Goal: Task Accomplishment & Management: Manage account settings

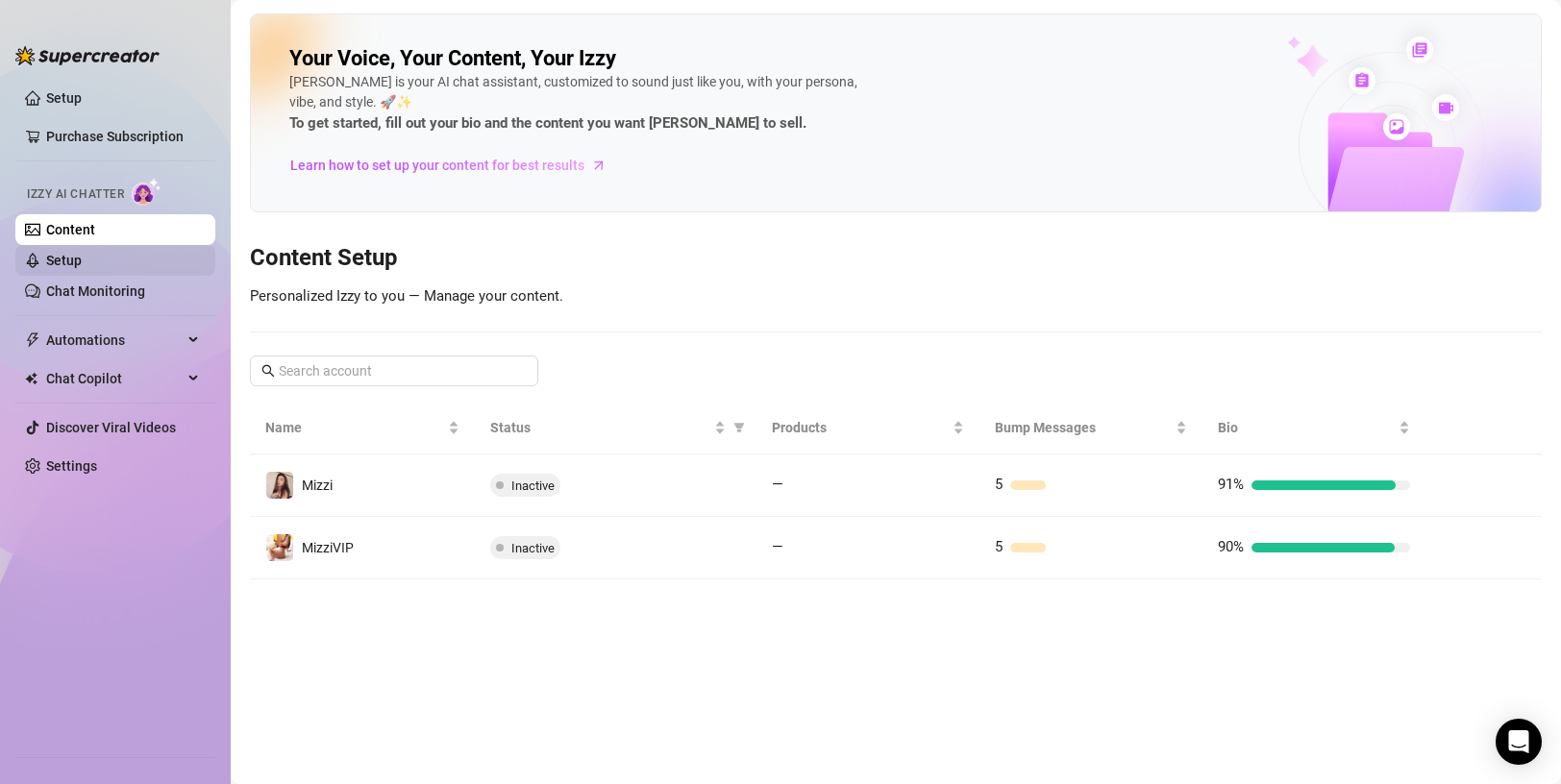
click at [81, 259] on link "Setup" at bounding box center [64, 260] width 35 height 16
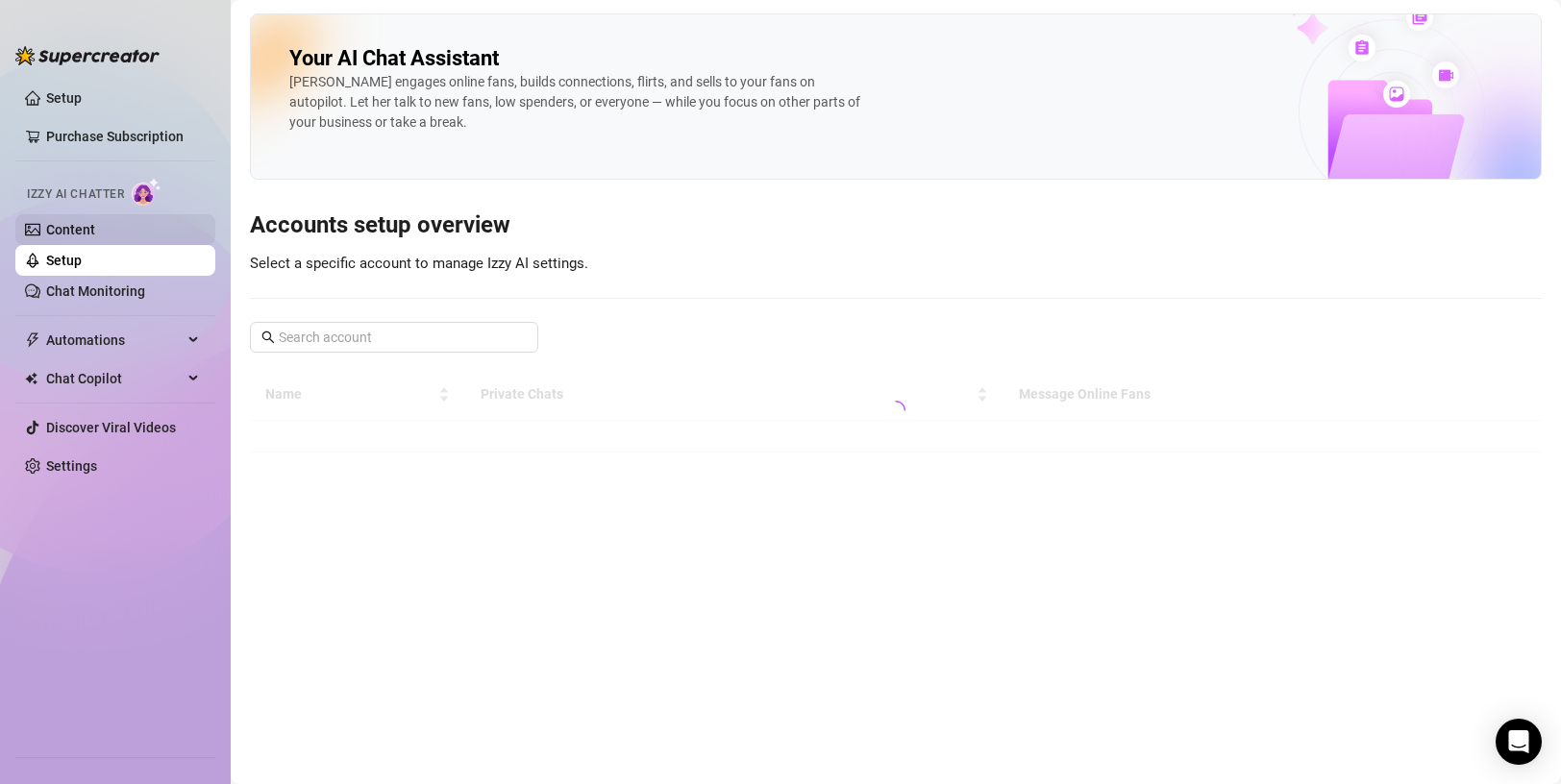
click at [82, 222] on link "Content" at bounding box center [71, 230] width 49 height 16
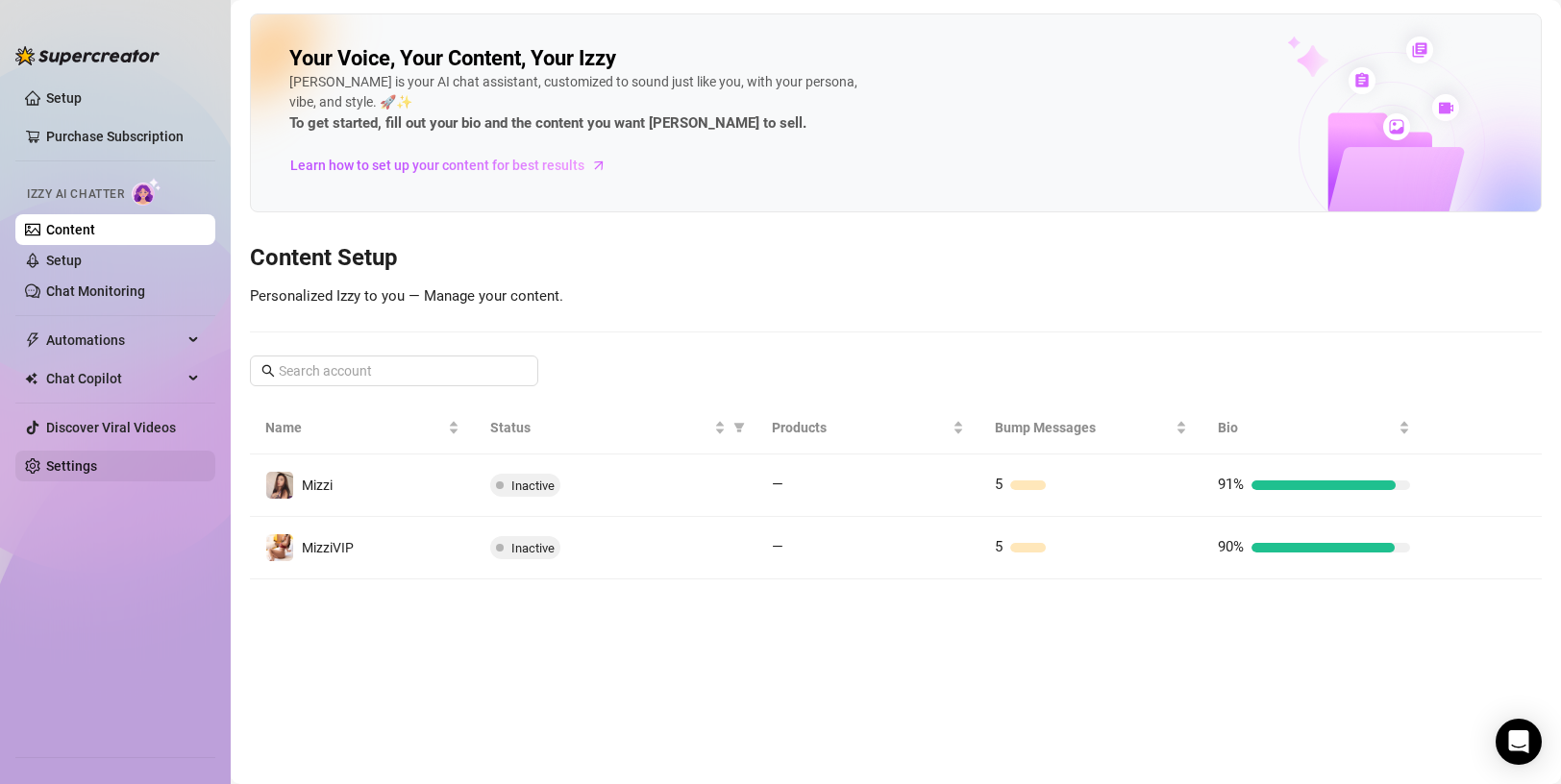
click at [80, 470] on link "Settings" at bounding box center [72, 466] width 51 height 16
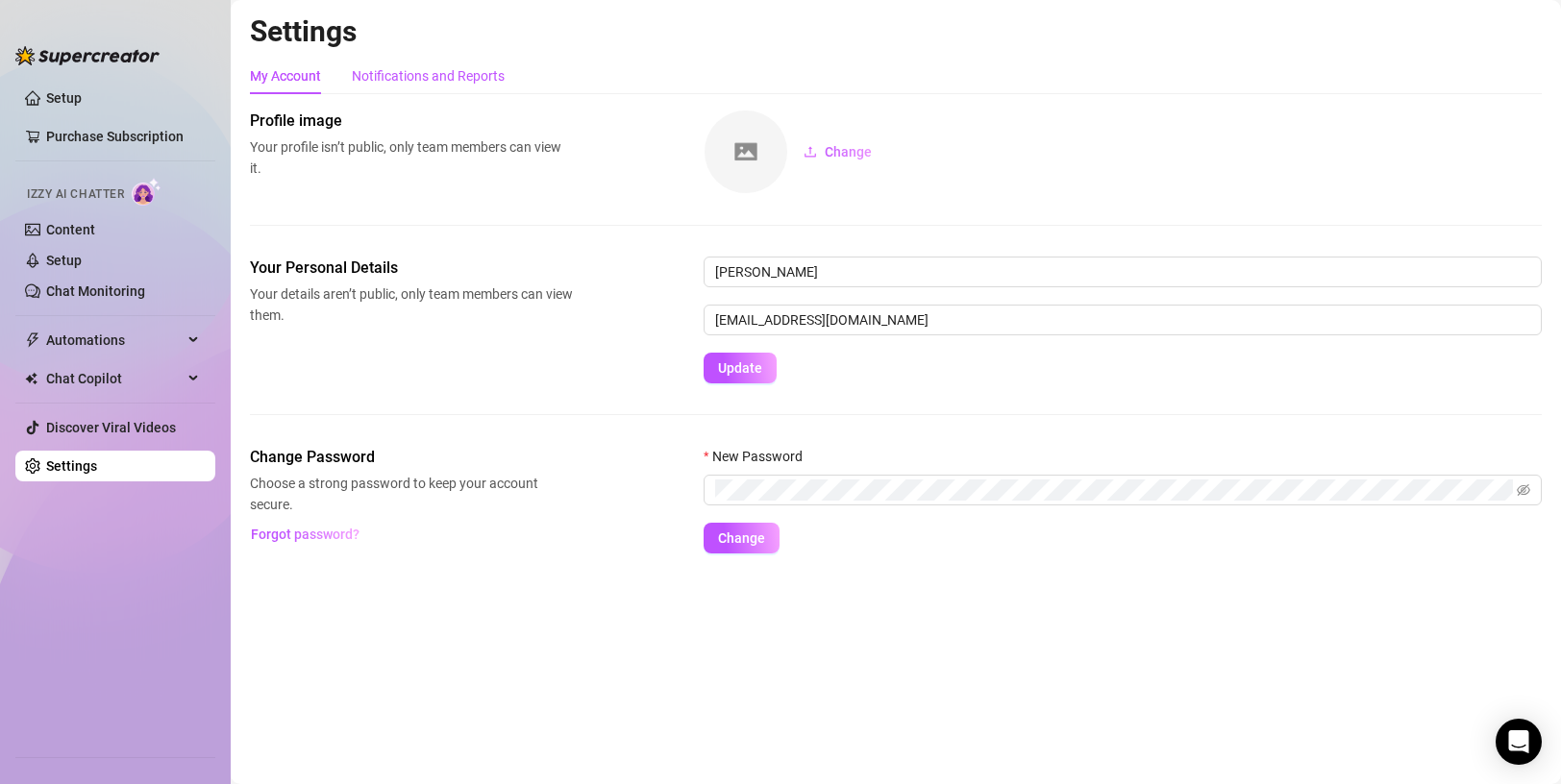
click at [423, 77] on div "Notifications and Reports" at bounding box center [428, 77] width 153 height 22
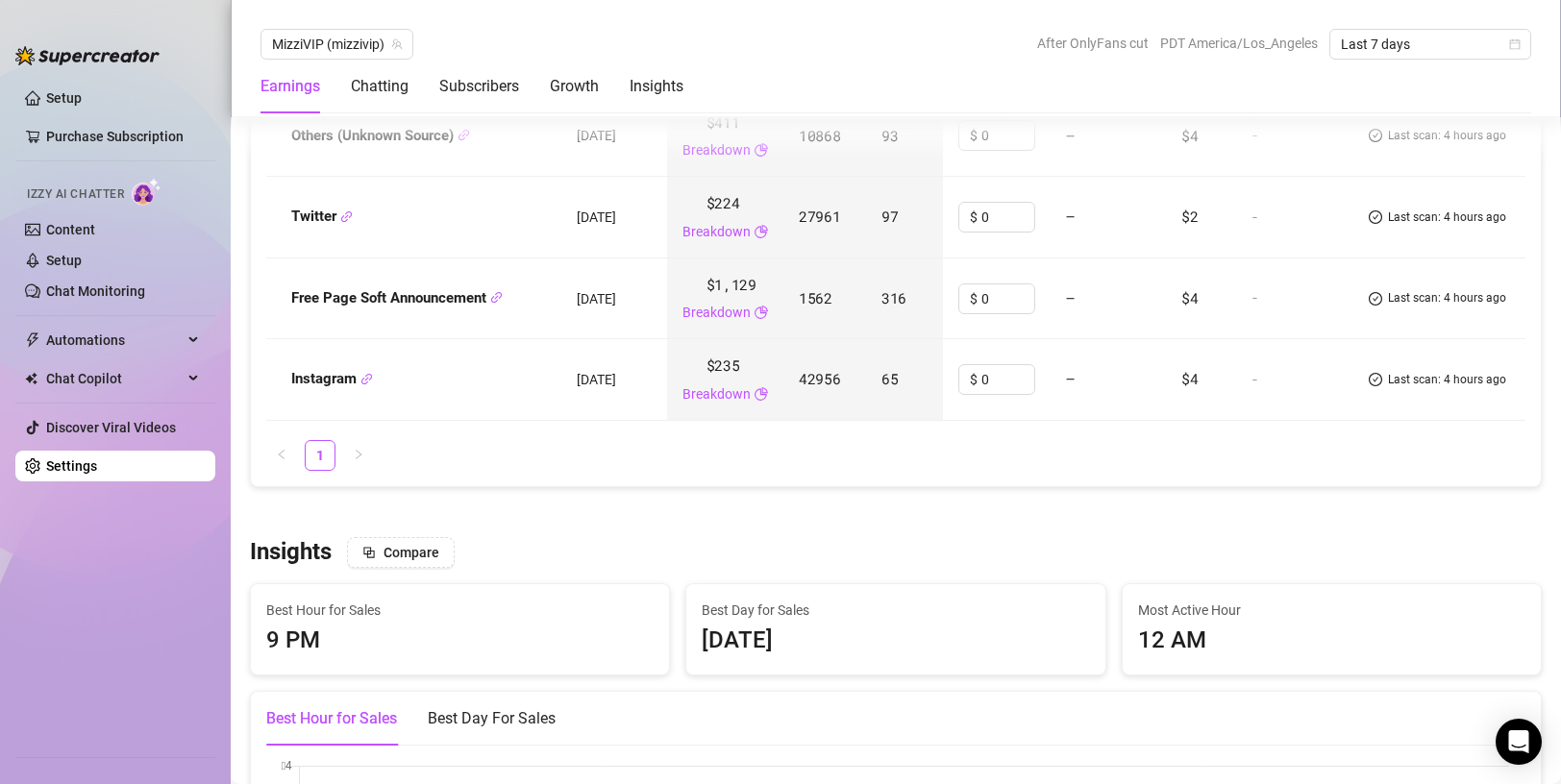
scroll to position [3266, 0]
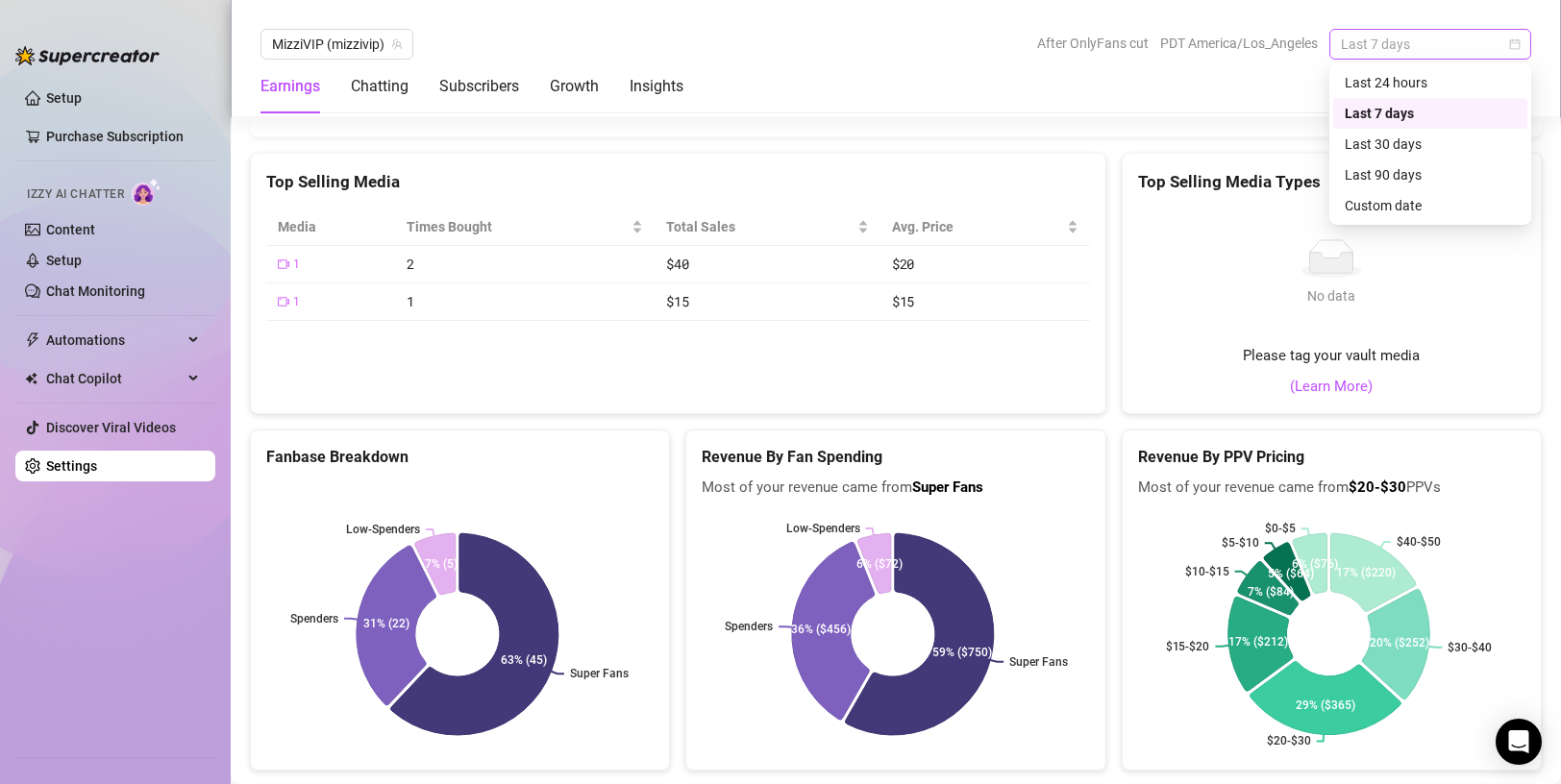
click at [1418, 57] on span "Last 7 days" at bounding box center [1429, 43] width 179 height 28
click at [1428, 149] on div "Last 30 days" at bounding box center [1429, 144] width 171 height 22
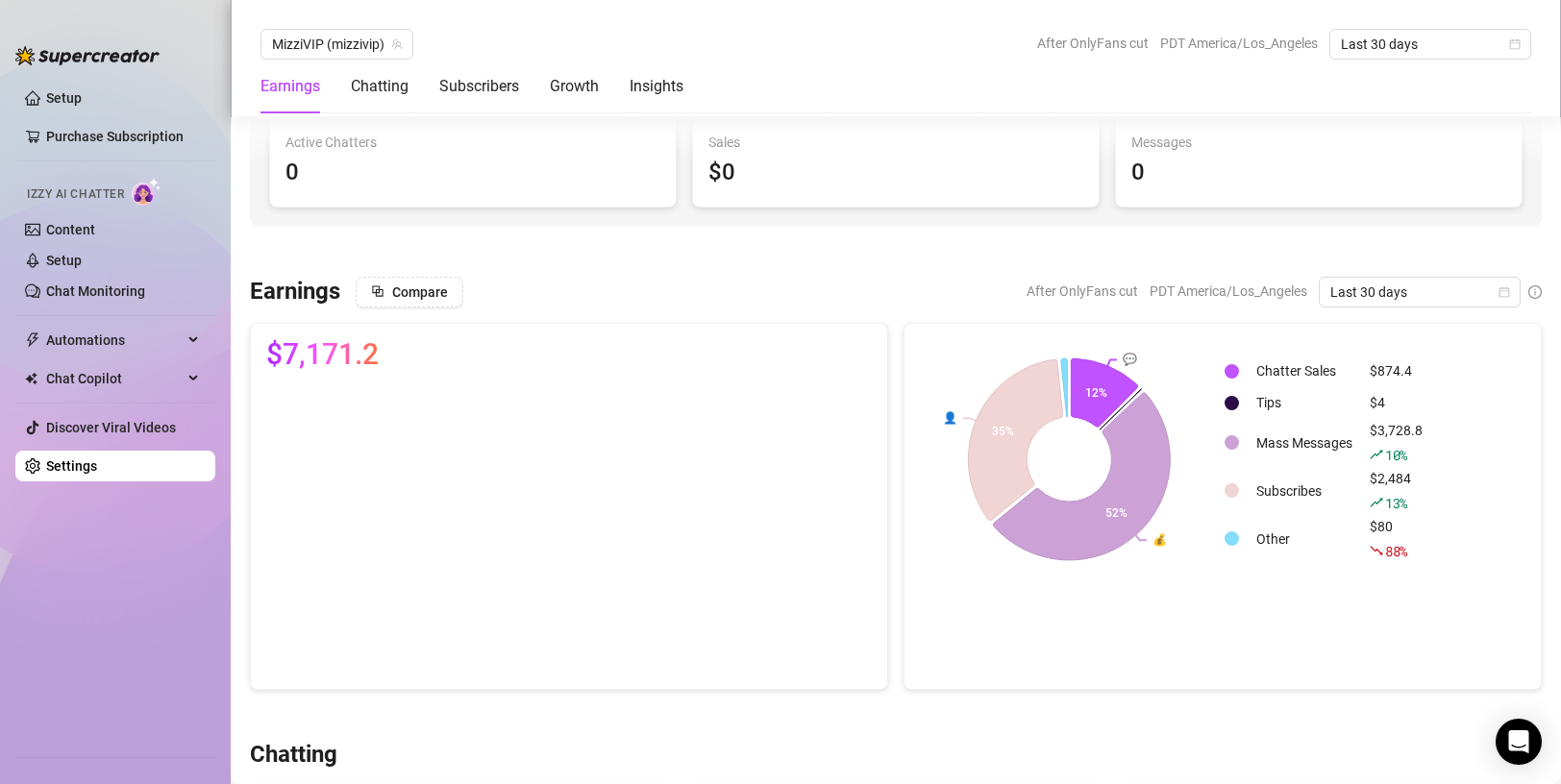
scroll to position [0, 0]
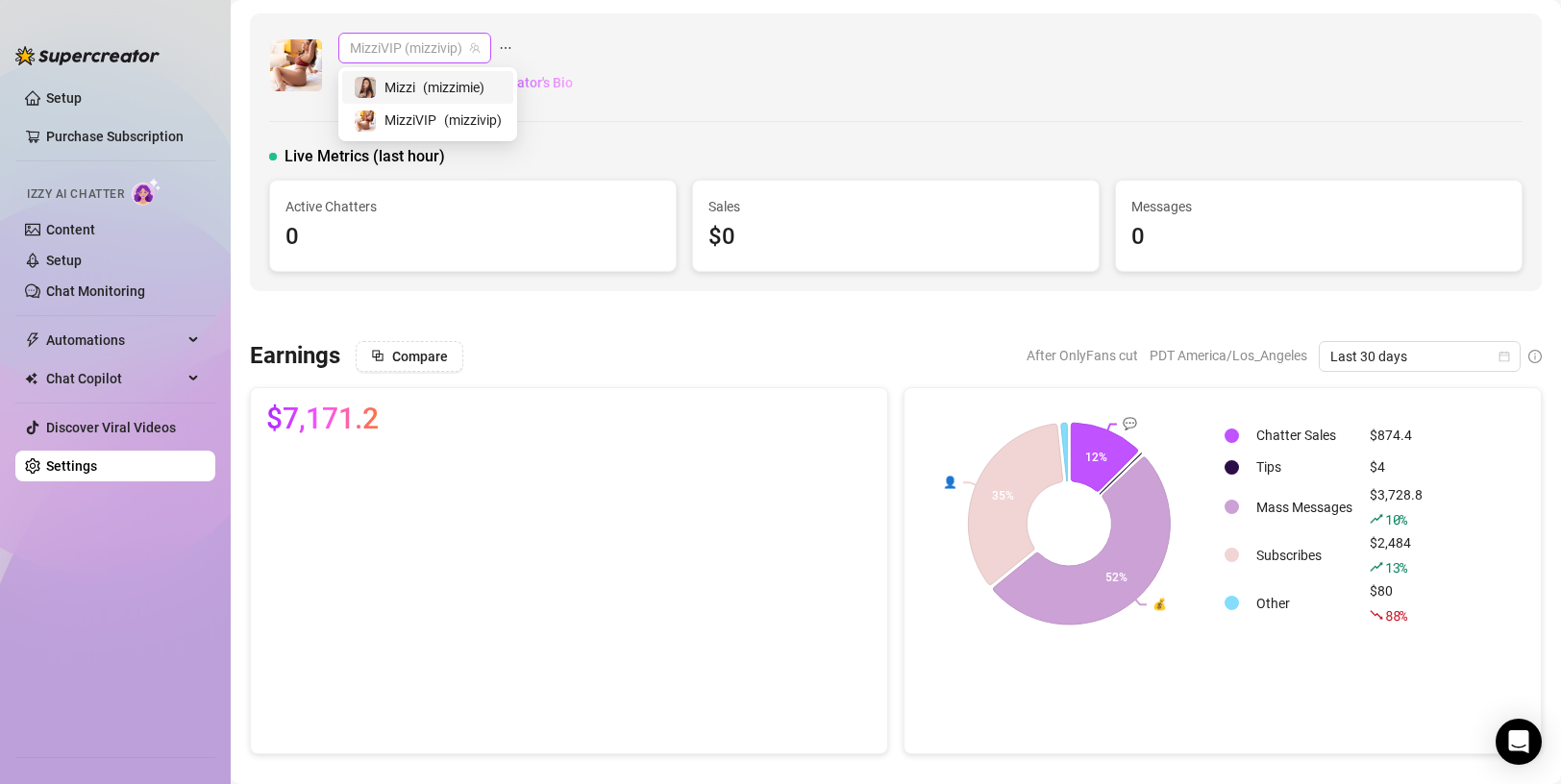
click at [412, 48] on span "MizziVIP (mizzivip)" at bounding box center [414, 47] width 130 height 28
click at [418, 92] on div "[PERSON_NAME] ( [PERSON_NAME] )" at bounding box center [427, 86] width 148 height 23
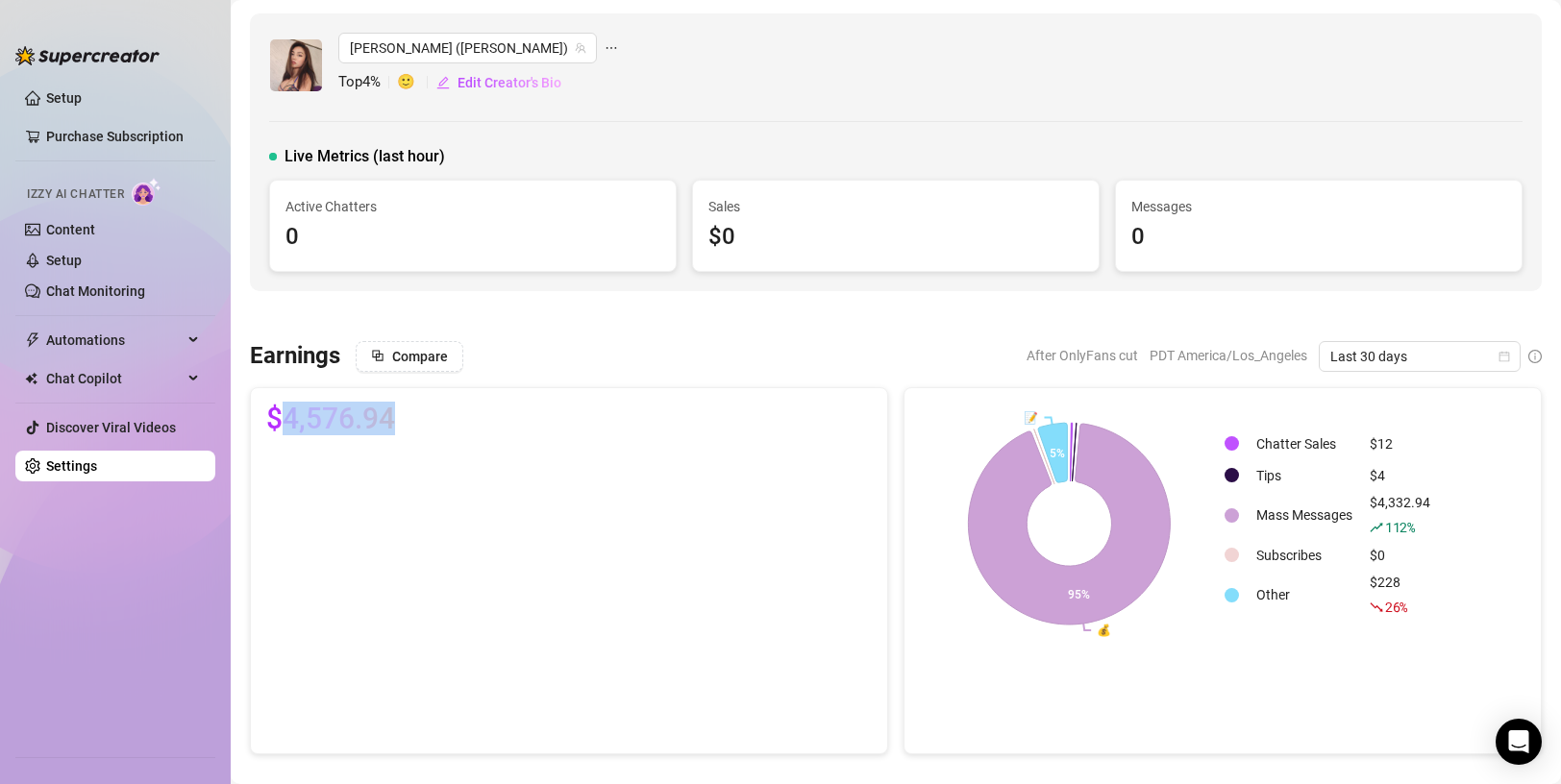
drag, startPoint x: 289, startPoint y: 418, endPoint x: 489, endPoint y: 422, distance: 200.0
click at [489, 422] on div "$4,576.94" at bounding box center [568, 418] width 606 height 30
click at [566, 423] on div "$4,576.94" at bounding box center [568, 418] width 606 height 30
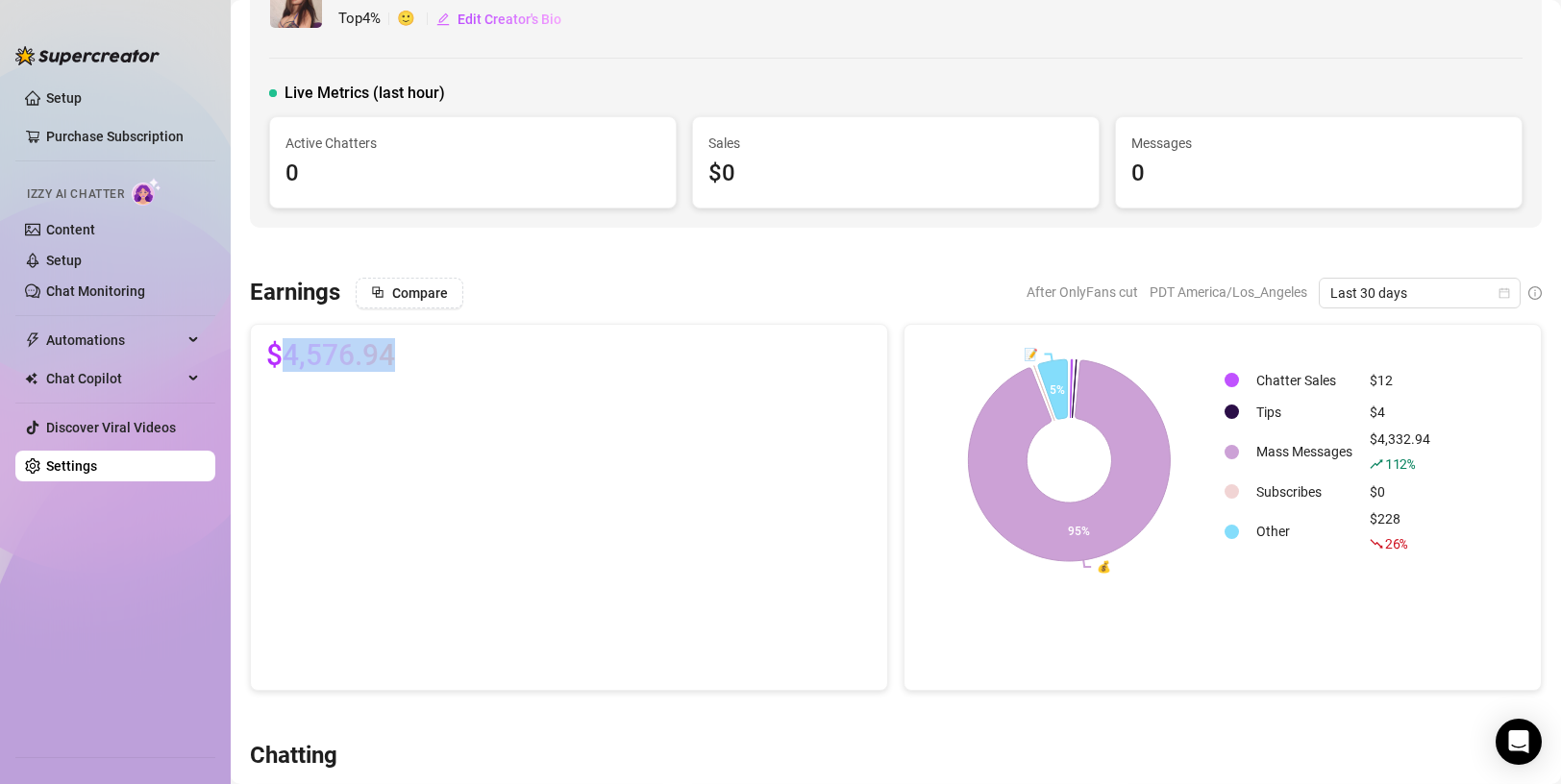
scroll to position [192, 0]
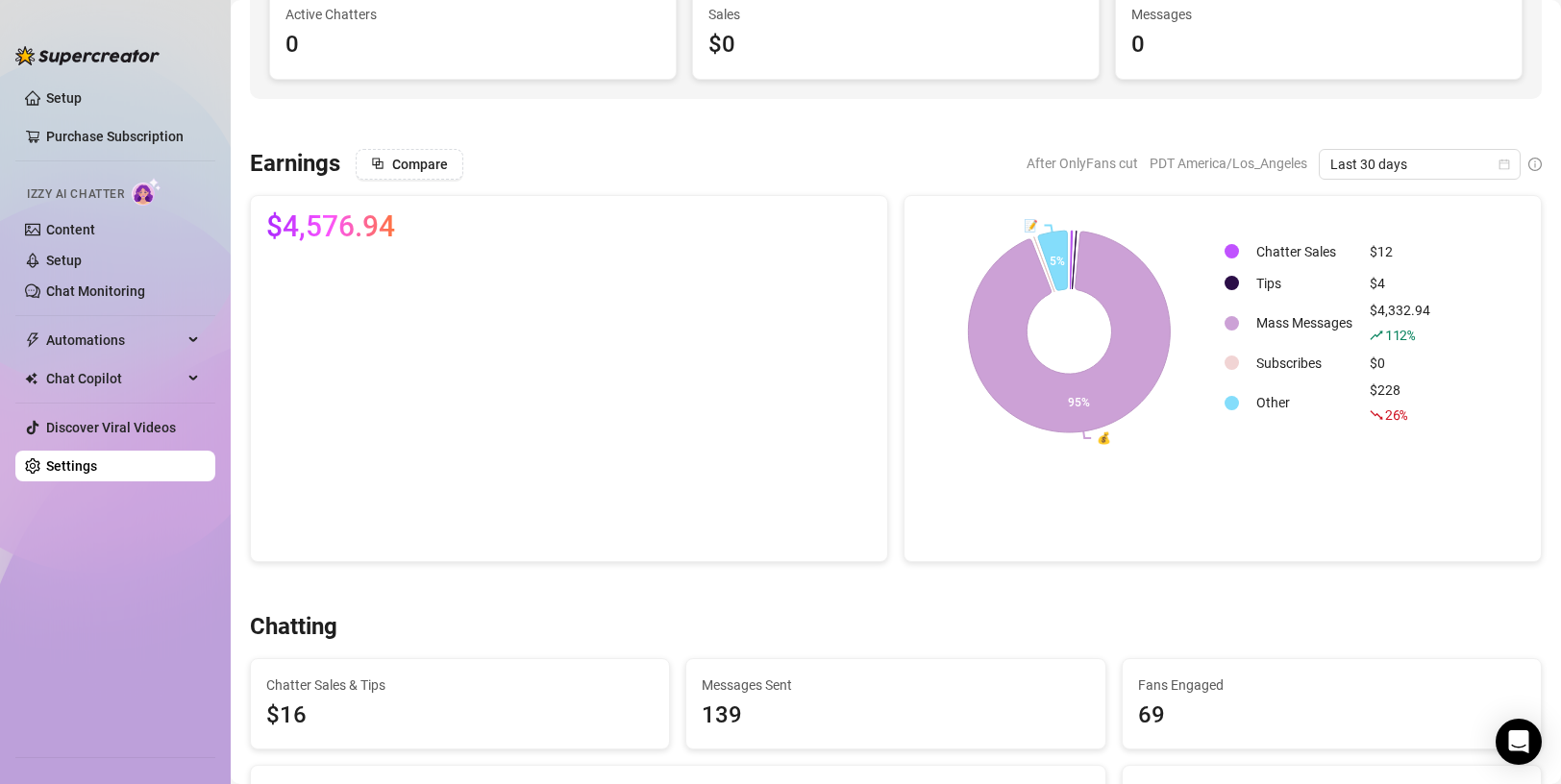
click at [664, 180] on div "Earnings Compare After OnlyFans cut PDT America/Los_Angeles Last 30 days $4,576…" at bounding box center [895, 355] width 1307 height 413
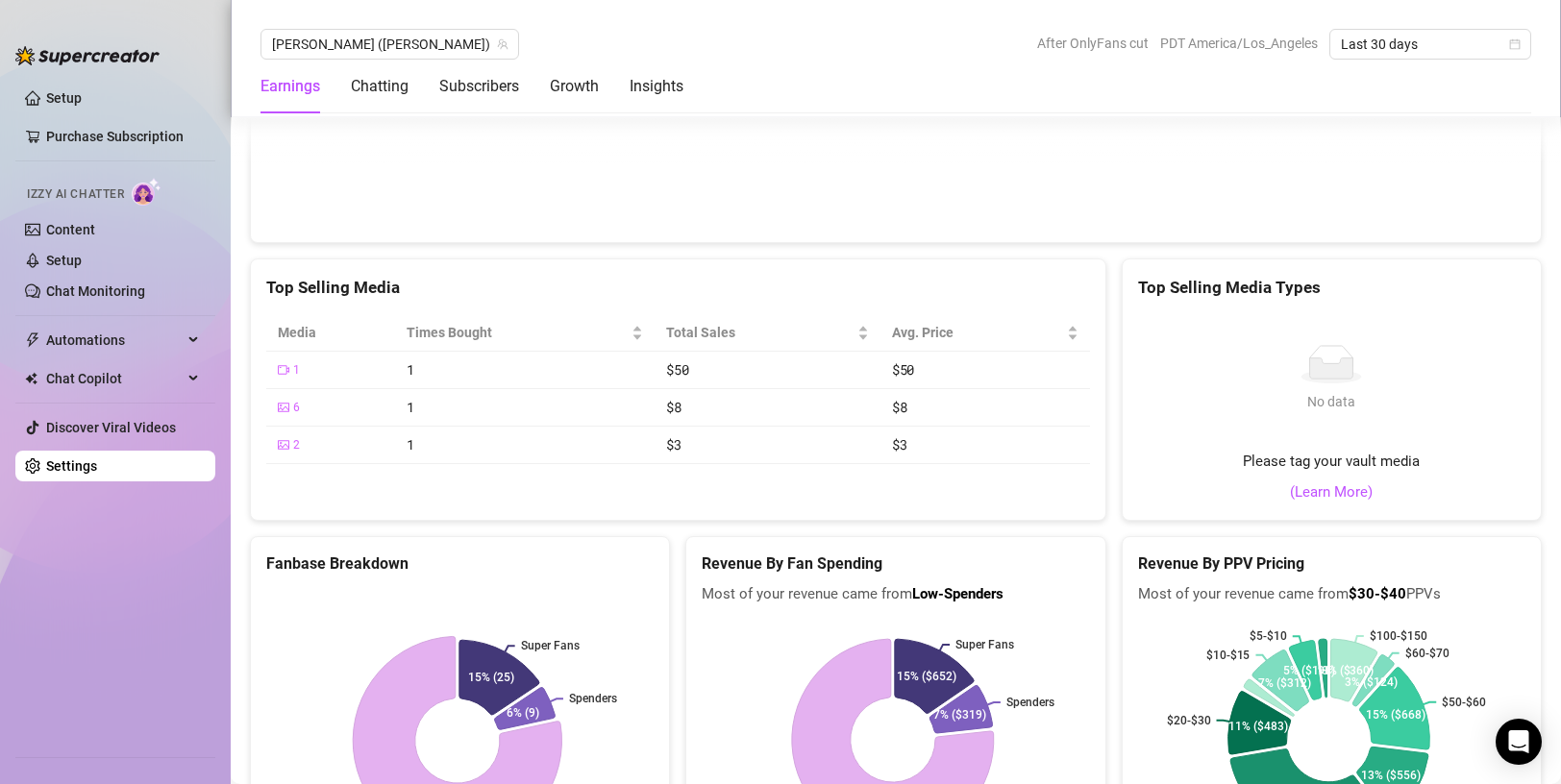
scroll to position [3230, 0]
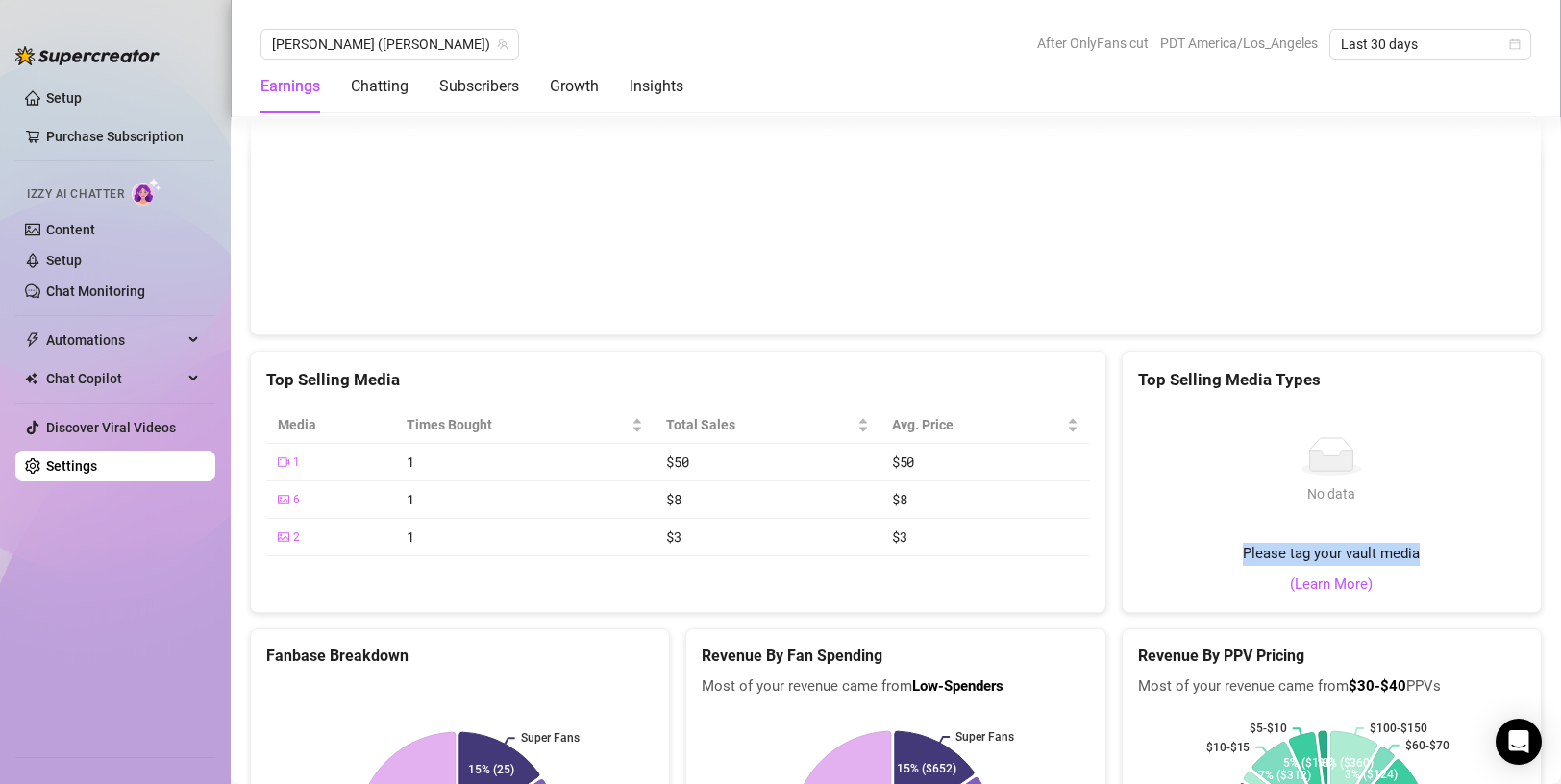
drag, startPoint x: 1327, startPoint y: 541, endPoint x: 1175, endPoint y: 476, distance: 165.3
click at [1187, 488] on div "No data No data Please tag your vault media (Learn More)" at bounding box center [1331, 500] width 387 height 189
click at [1171, 468] on div "No data No data Please tag your vault media (Learn More)" at bounding box center [1331, 500] width 387 height 189
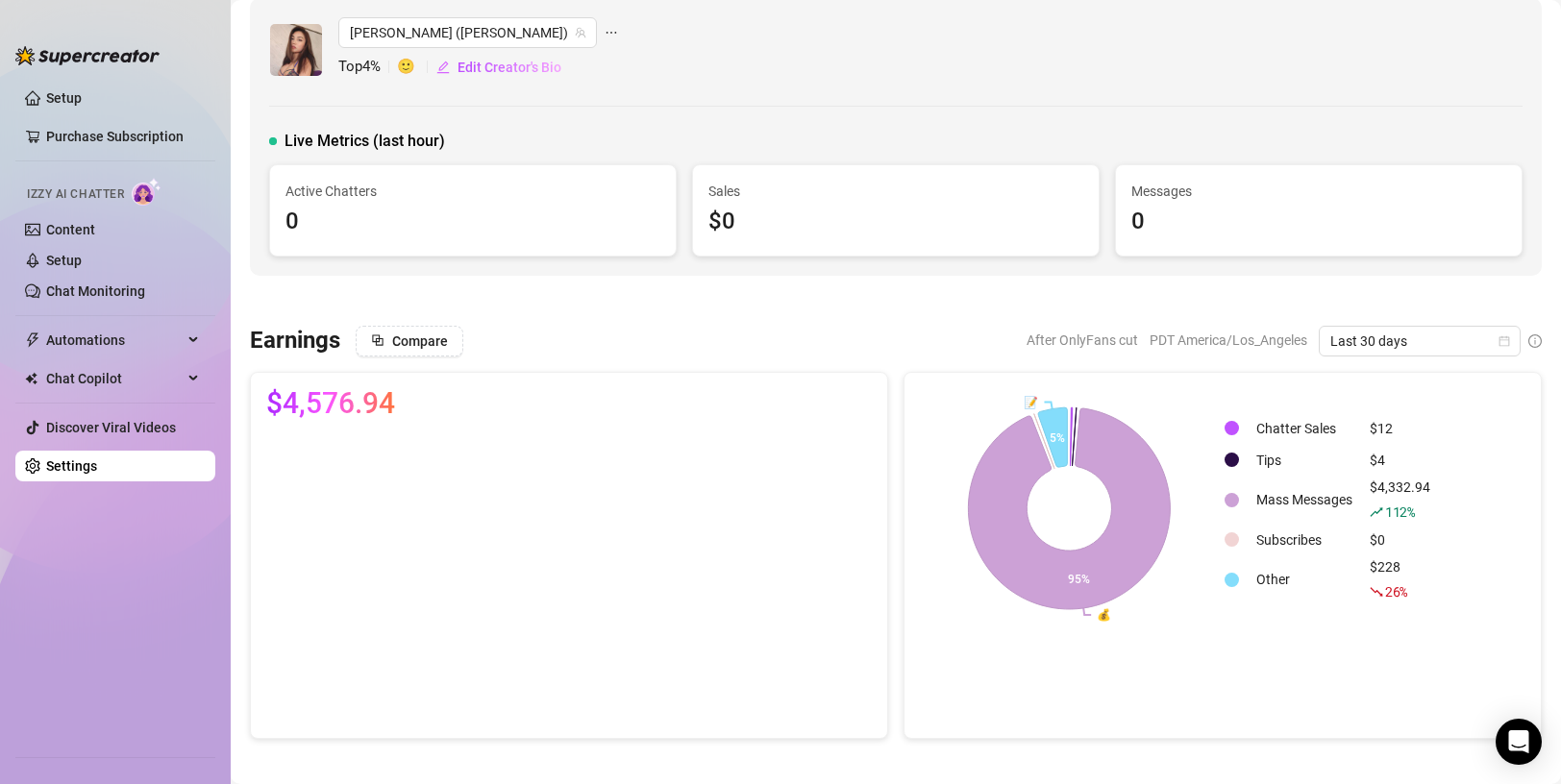
scroll to position [0, 0]
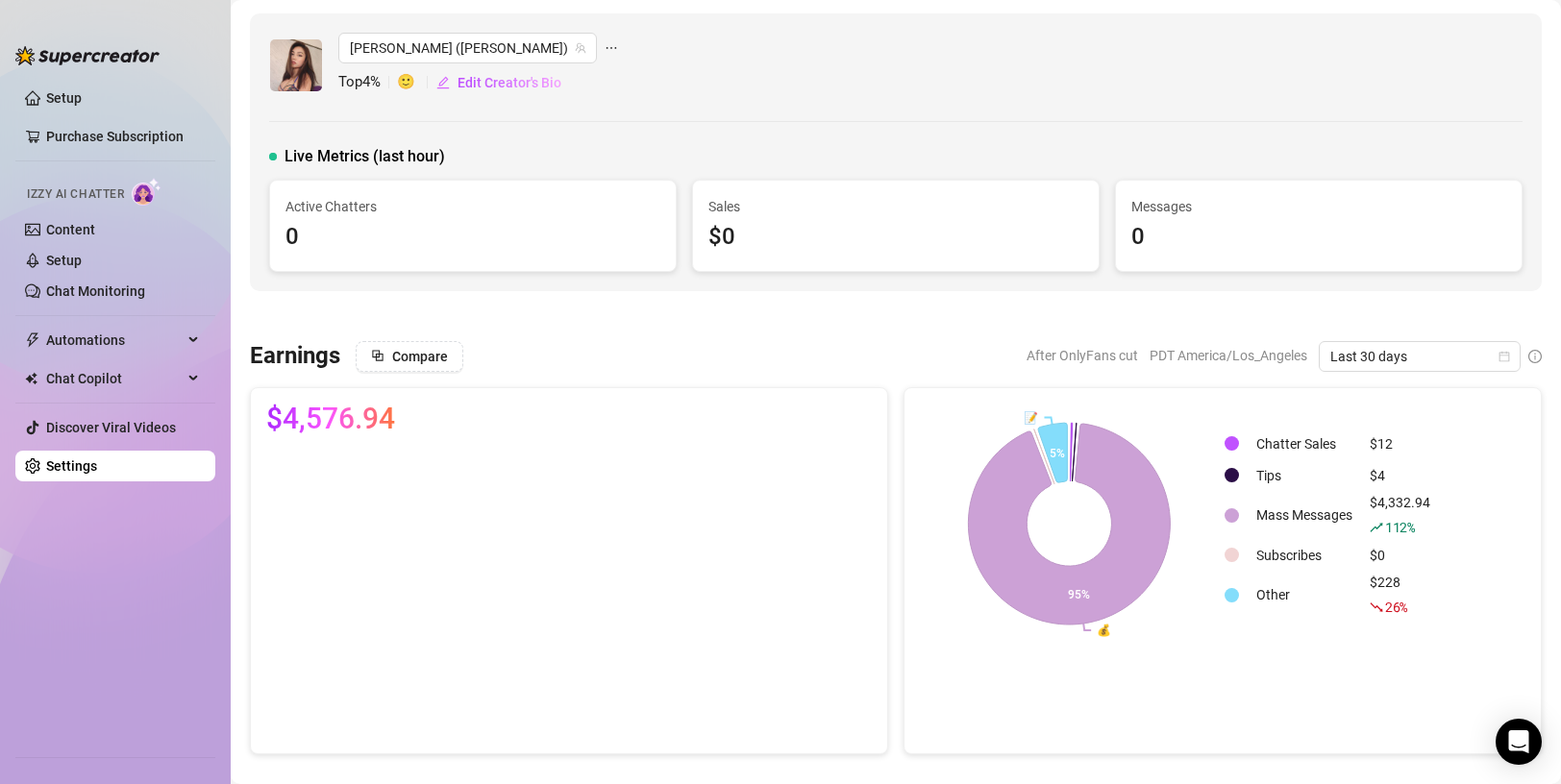
click at [486, 161] on div "Live Metrics (last hour)" at bounding box center [895, 156] width 1253 height 23
